Goal: Task Accomplishment & Management: Use online tool/utility

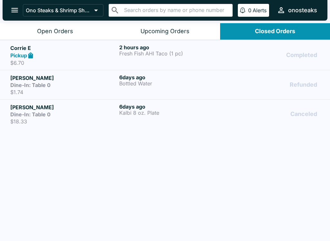
click at [57, 27] on button "Open Orders" at bounding box center [55, 31] width 110 height 16
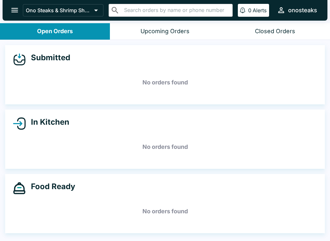
scroll to position [1, 0]
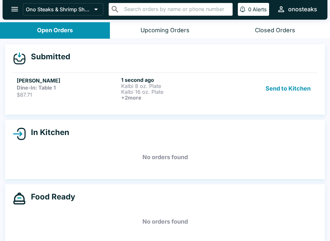
click at [295, 86] on button "Send to Kitchen" at bounding box center [288, 89] width 50 height 24
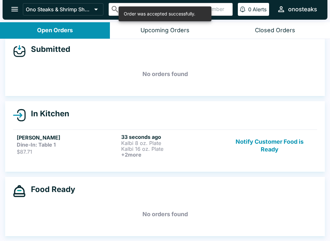
scroll to position [7, 0]
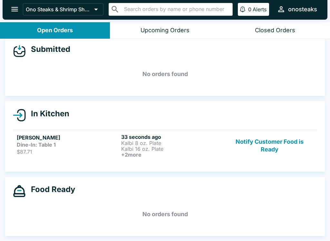
click at [135, 155] on h6 "+ 2 more" at bounding box center [172, 155] width 102 height 6
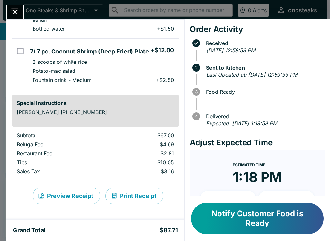
scroll to position [209, 0]
click at [142, 197] on button "Print Receipt" at bounding box center [135, 196] width 58 height 17
click at [14, 14] on icon "Close" at bounding box center [15, 12] width 5 height 5
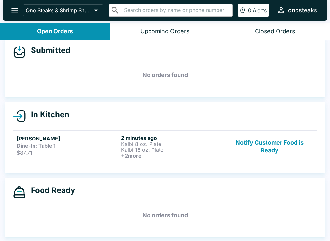
scroll to position [1, 0]
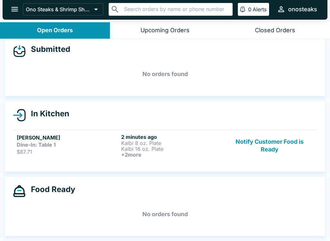
click at [139, 153] on h6 "+ 2 more" at bounding box center [172, 155] width 102 height 6
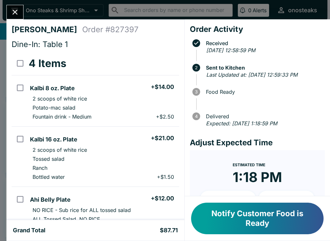
click at [16, 13] on icon "Close" at bounding box center [15, 12] width 5 height 5
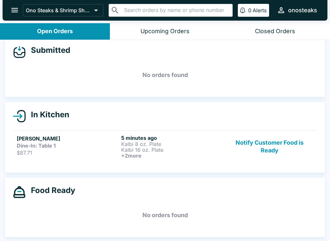
click at [268, 143] on button "Notify Customer Food is Ready" at bounding box center [269, 147] width 87 height 24
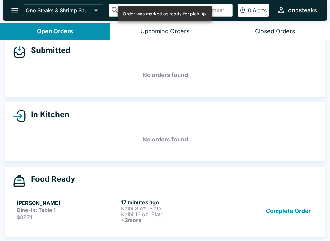
scroll to position [1, 0]
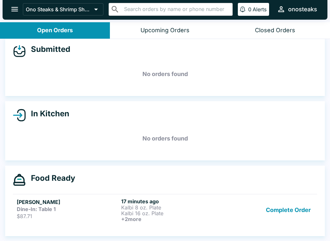
click at [285, 210] on button "Complete Order" at bounding box center [289, 210] width 50 height 24
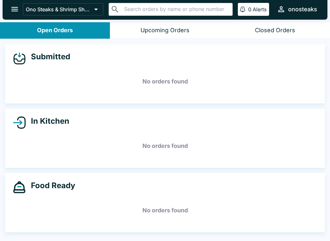
scroll to position [0, 0]
click at [279, 23] on button "Closed Orders" at bounding box center [275, 30] width 110 height 16
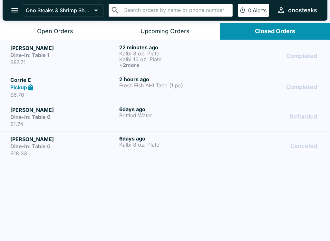
click at [154, 26] on button "Upcoming Orders" at bounding box center [165, 31] width 110 height 16
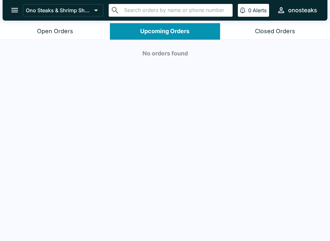
click at [93, 37] on button "Open Orders" at bounding box center [55, 31] width 110 height 16
